Goal: Complete application form: Complete application form

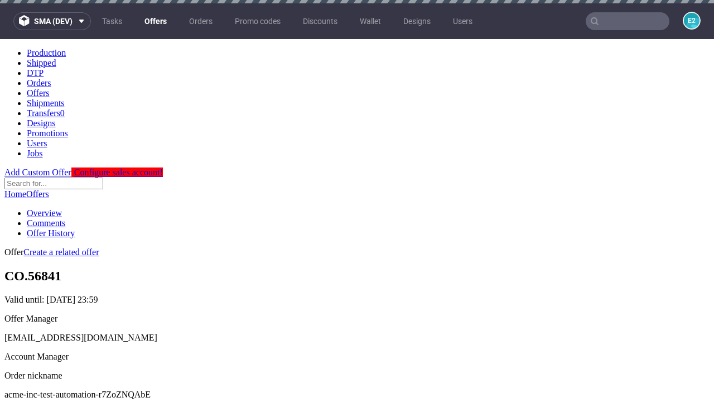
scroll to position [110, 0]
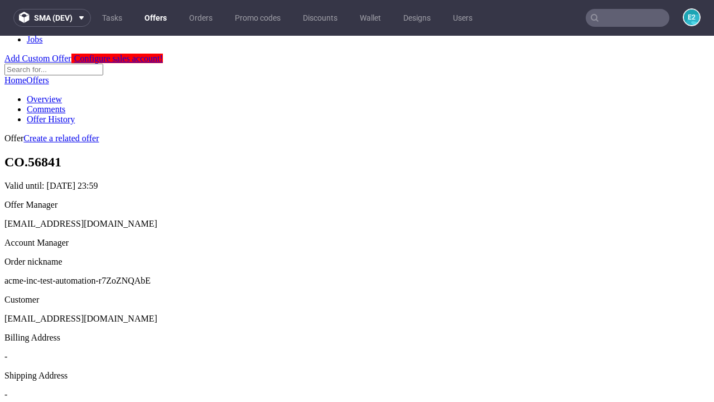
scroll to position [380, 0]
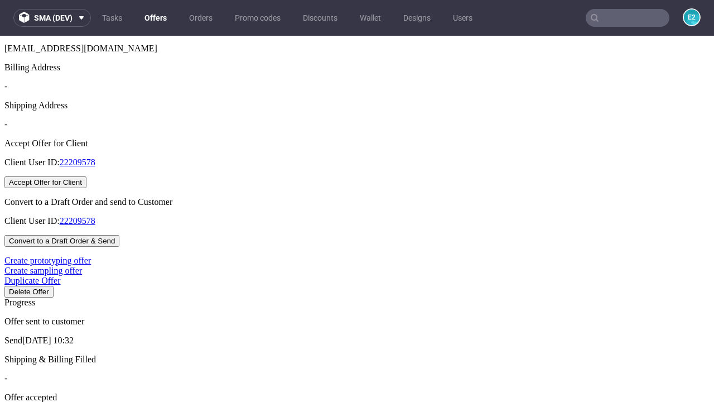
click at [86, 188] on button "Accept Offer for Client" at bounding box center [45, 182] width 82 height 12
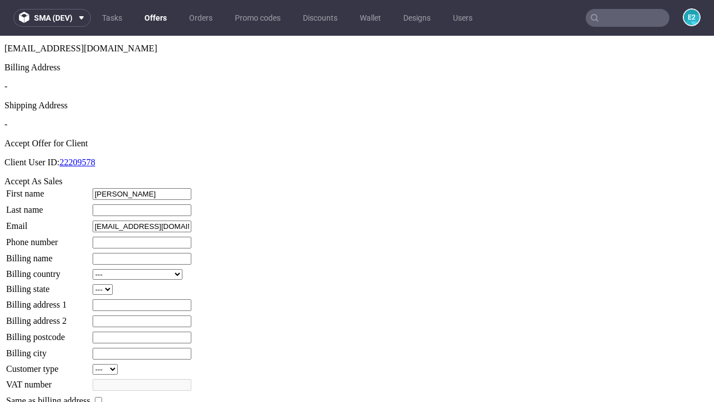
type input "[PERSON_NAME]"
type input "Bashirian"
type input "1509813888"
type input "Everardo99"
select select "13"
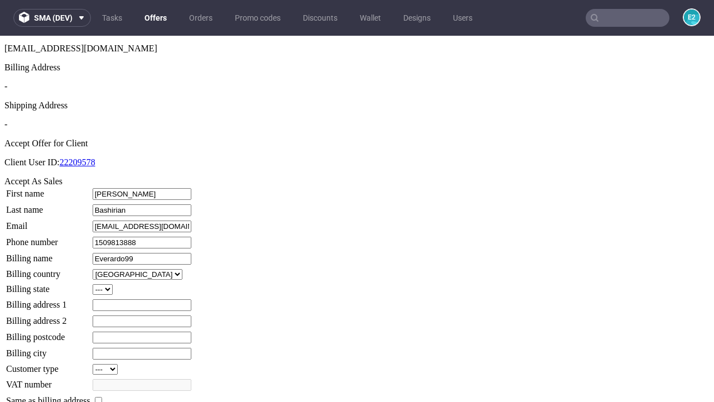
select select "132"
type input "Everardo99"
type input "[STREET_ADDRESS][PERSON_NAME]"
type input "KJ35 2QD"
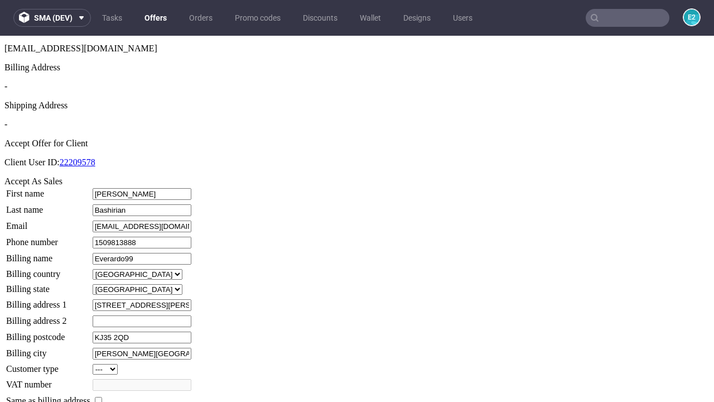
type input "[PERSON_NAME][GEOGRAPHIC_DATA]"
click at [102, 397] on input "checkbox" at bounding box center [98, 400] width 7 height 7
checkbox input "true"
type input "Everardo99"
select select "13"
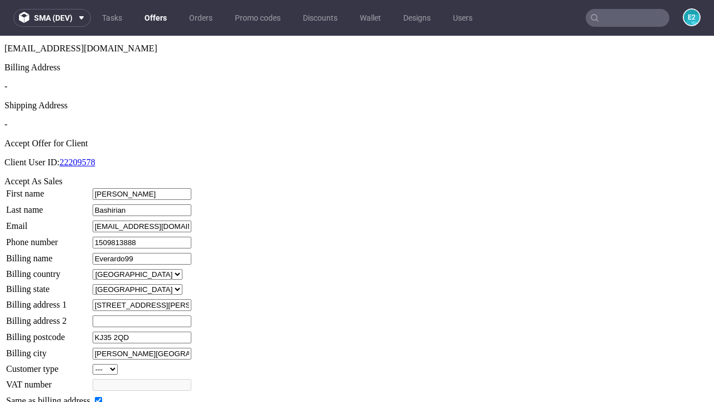
type input "[STREET_ADDRESS][PERSON_NAME]"
type input "KJ35 2QD"
type input "[PERSON_NAME][GEOGRAPHIC_DATA]"
select select "132"
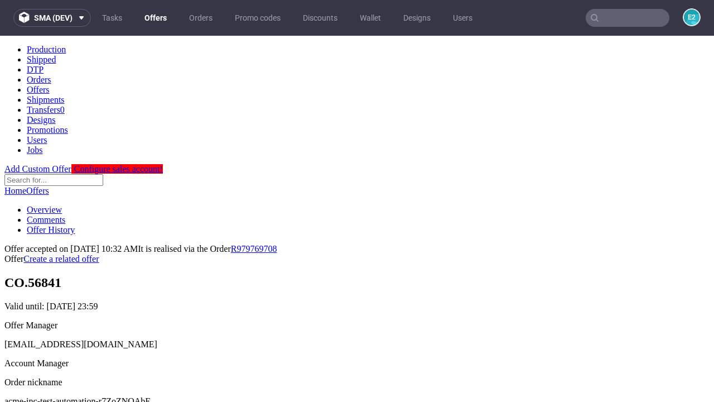
scroll to position [0, 0]
